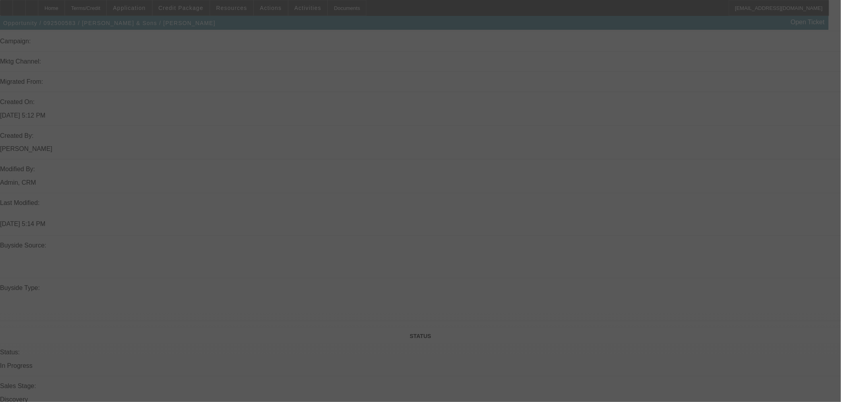
scroll to position [498, 0]
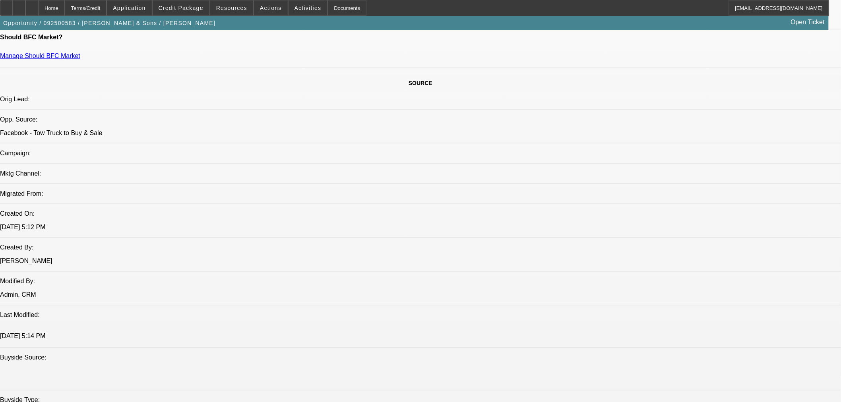
select select "0"
select select "2"
select select "0.1"
select select "4"
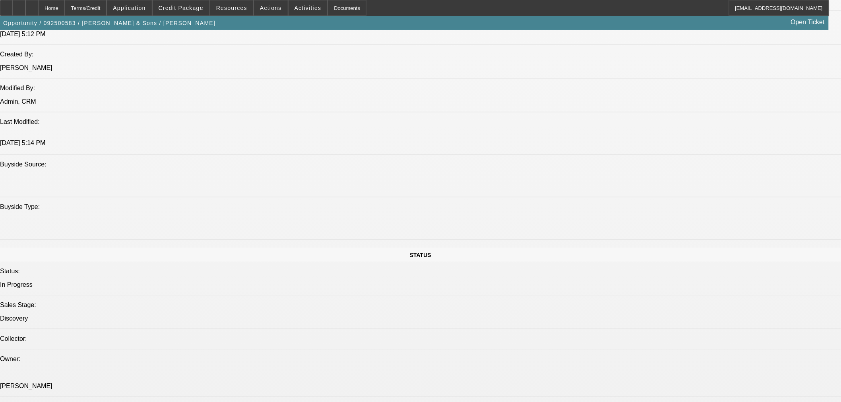
scroll to position [661, 0]
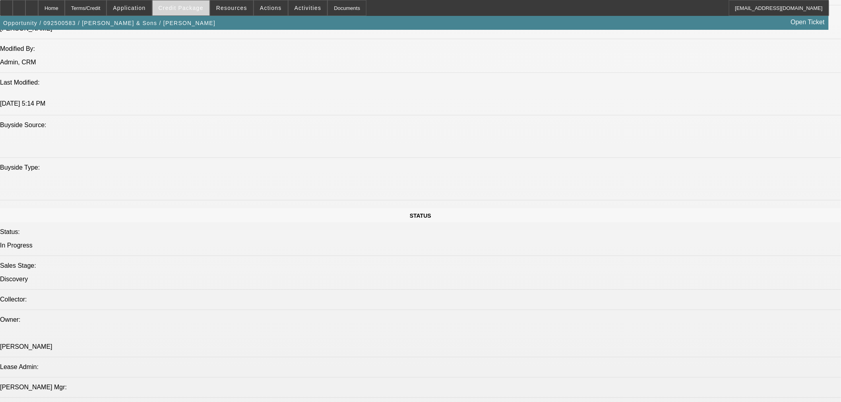
click at [194, 11] on span at bounding box center [181, 7] width 57 height 19
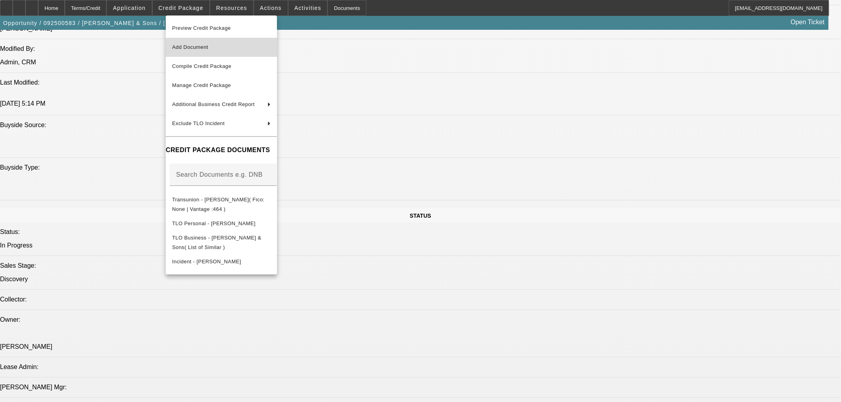
click at [207, 49] on span "Add Document" at bounding box center [190, 47] width 36 height 6
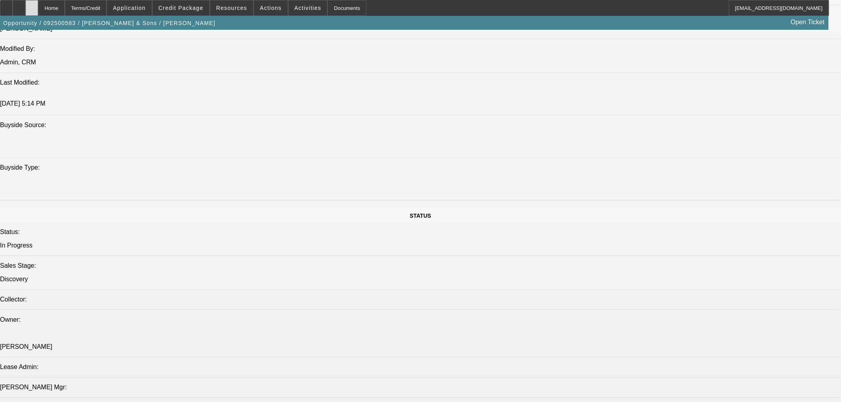
click at [38, 11] on div at bounding box center [31, 8] width 13 height 16
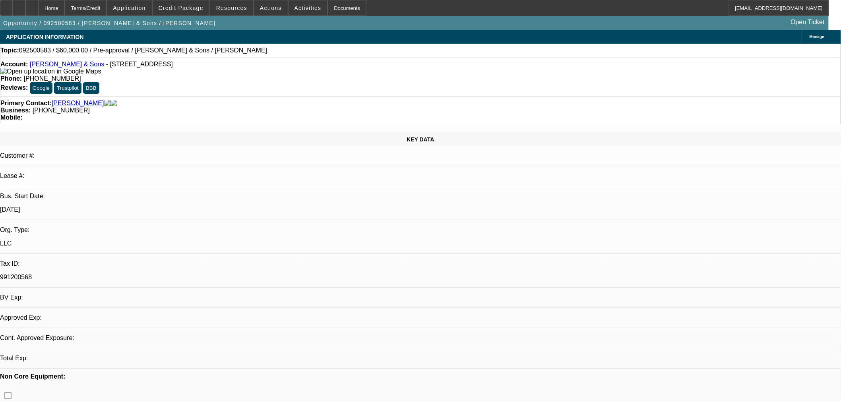
select select "0"
select select "2"
select select "0.1"
select select "4"
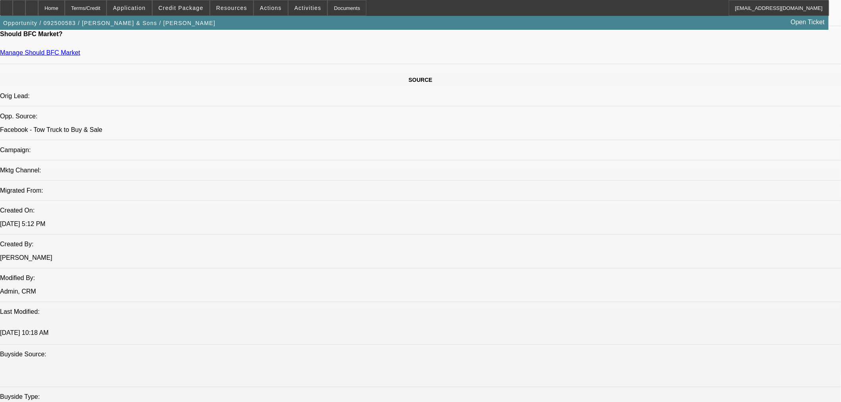
scroll to position [442, 0]
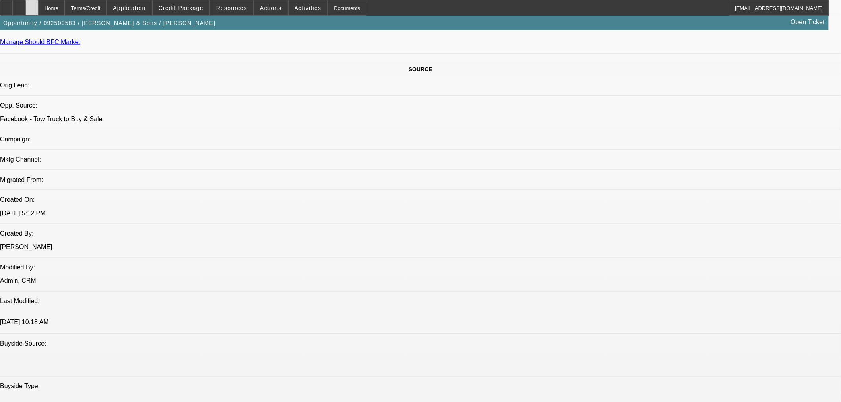
click at [32, 5] on icon at bounding box center [32, 5] width 0 height 0
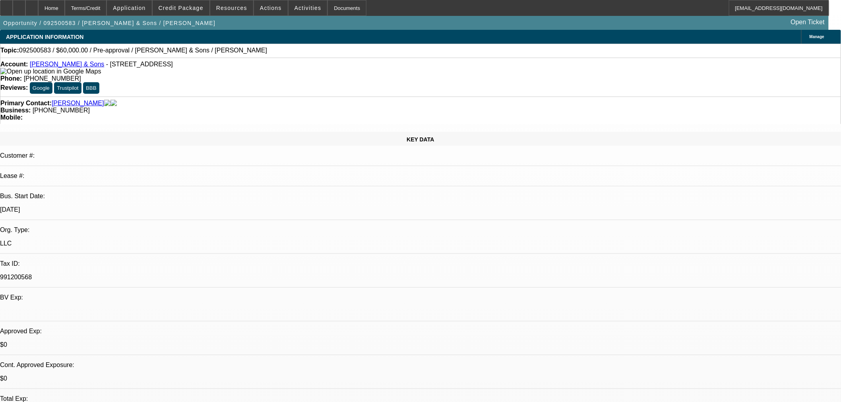
select select "0"
select select "2"
select select "0.1"
select select "4"
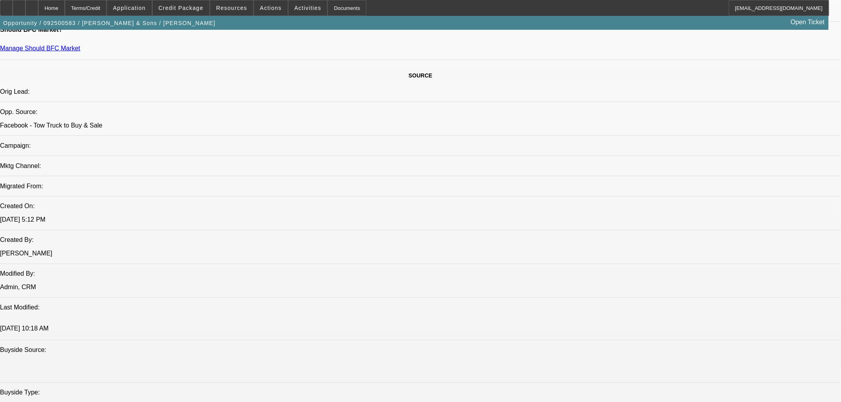
scroll to position [574, 0]
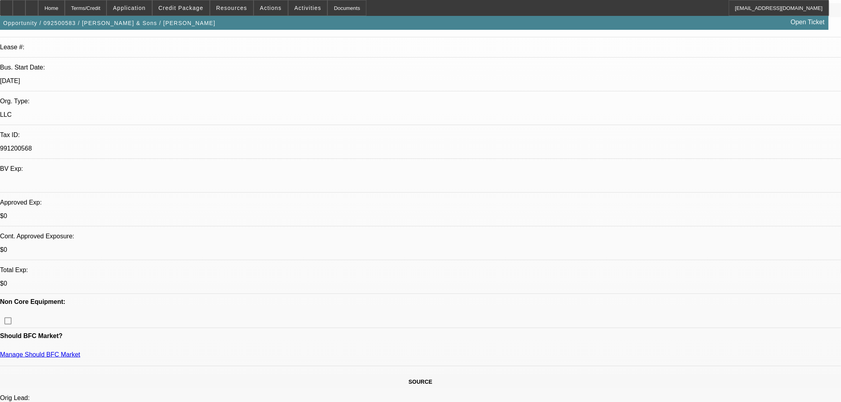
scroll to position [132, 0]
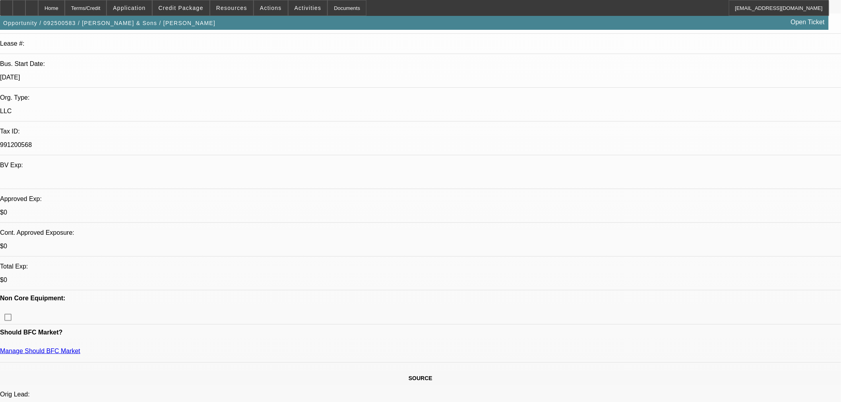
click at [32, 5] on icon at bounding box center [32, 5] width 0 height 0
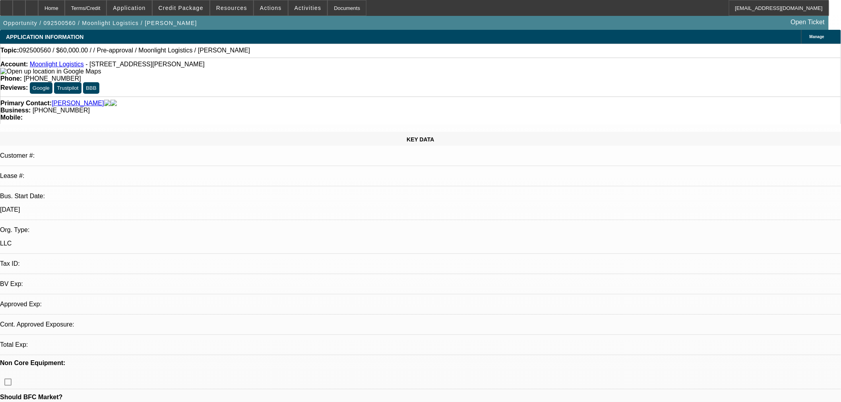
select select "0"
select select "2"
select select "0.1"
select select "4"
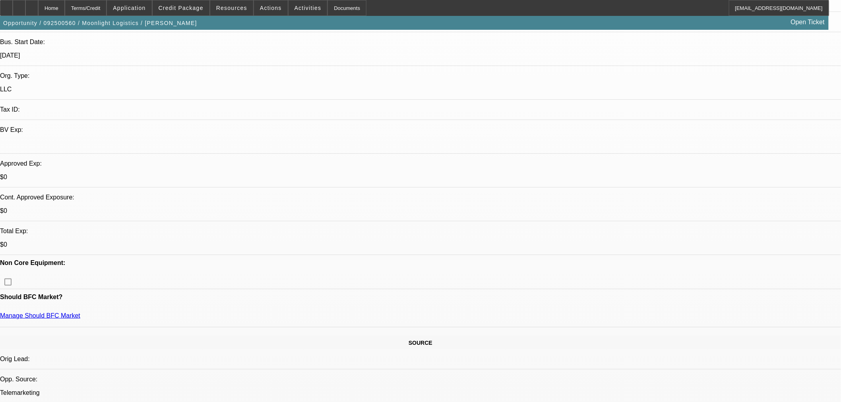
scroll to position [221, 0]
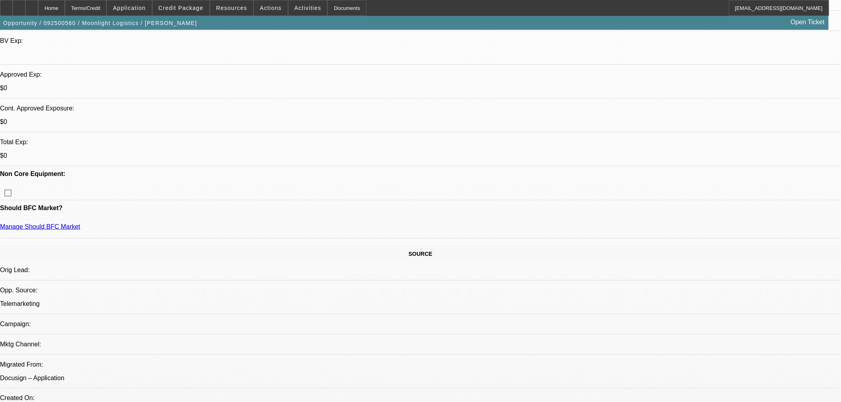
scroll to position [265, 0]
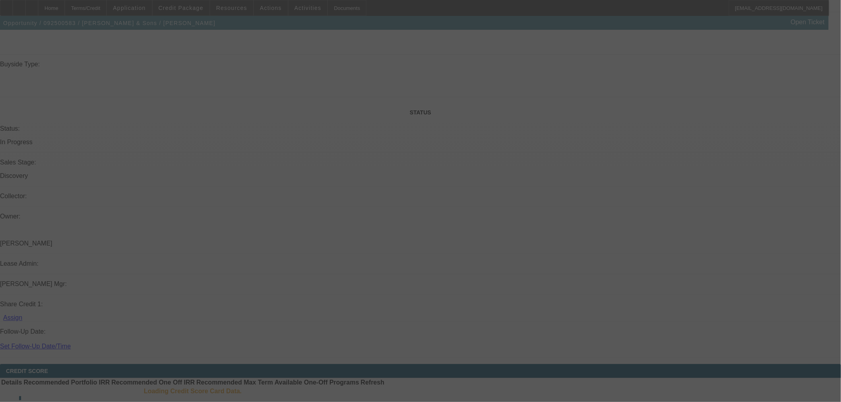
scroll to position [718, 0]
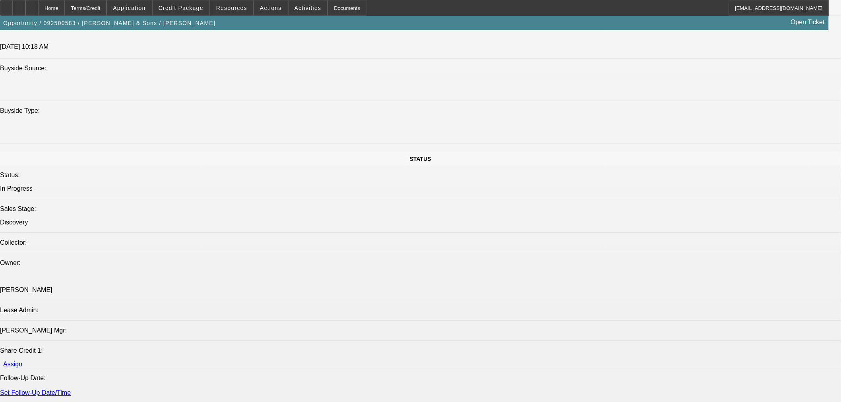
select select "0"
select select "2"
select select "0.1"
select select "4"
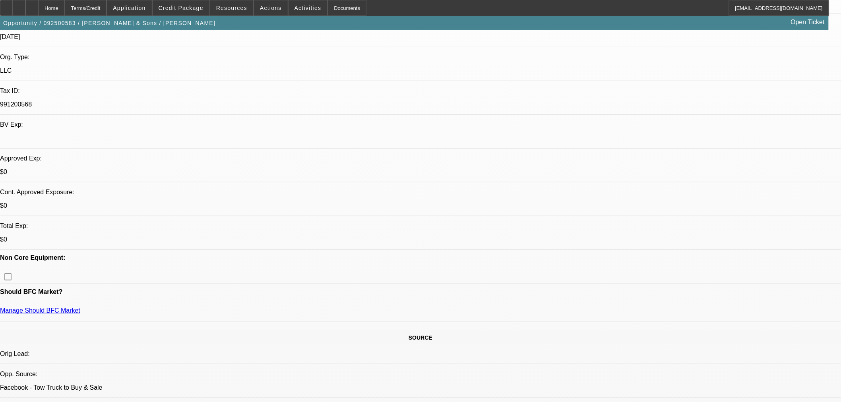
scroll to position [479, 0]
